Goal: Navigation & Orientation: Go to known website

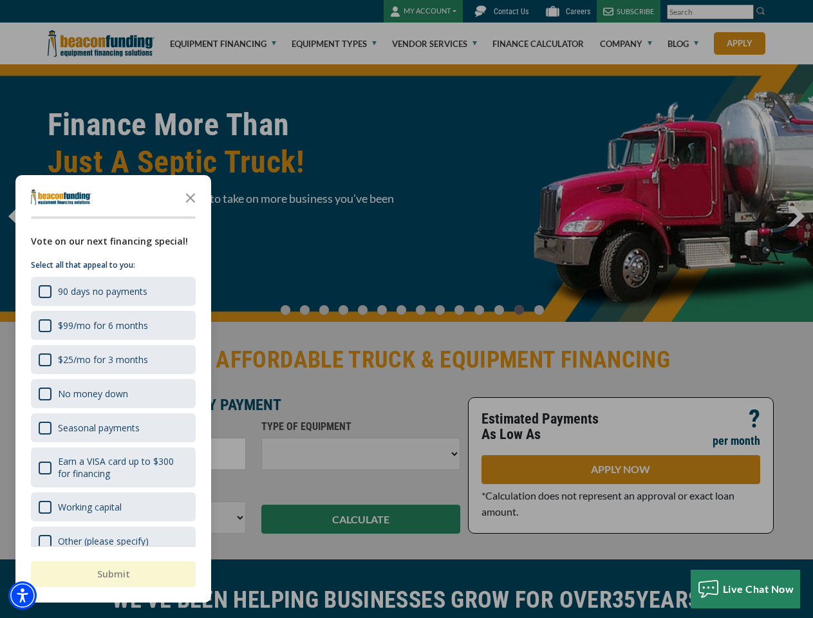
click at [406, 309] on div at bounding box center [406, 309] width 813 height 618
click at [23, 595] on img "Accessibility Menu" at bounding box center [22, 595] width 28 height 28
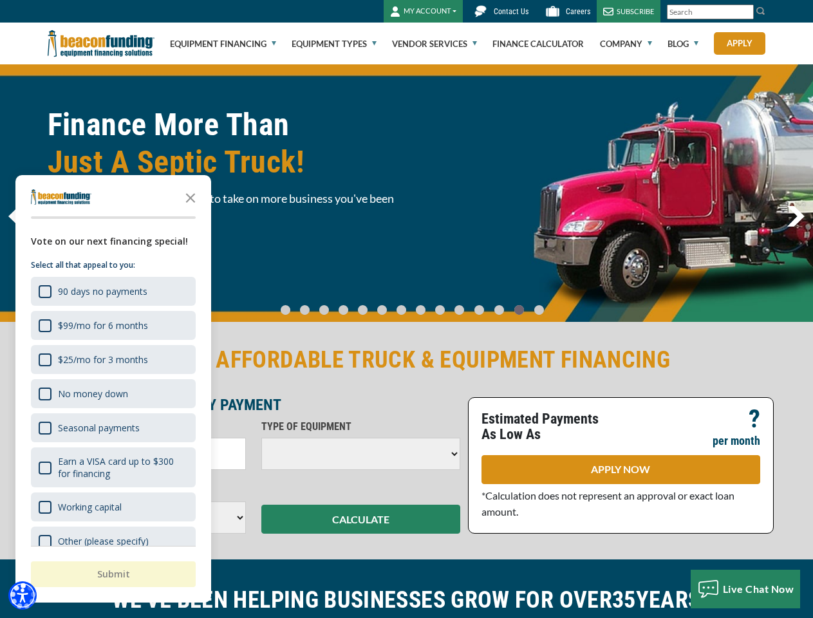
click at [406, 309] on body "Skip to main content Enable accessibility for low vision Open the accessibility…" at bounding box center [406, 309] width 813 height 618
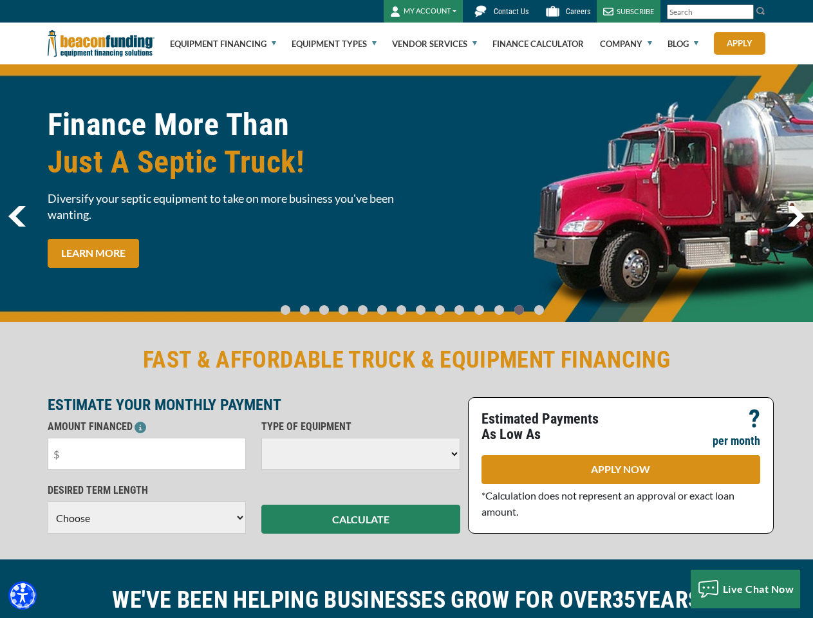
click at [191, 197] on body "Skip to main content Enable accessibility for low vision Open the accessibility…" at bounding box center [406, 309] width 813 height 618
click at [112, 291] on body "Skip to main content Enable accessibility for low vision Open the accessibility…" at bounding box center [406, 309] width 813 height 618
